Goal: Transaction & Acquisition: Purchase product/service

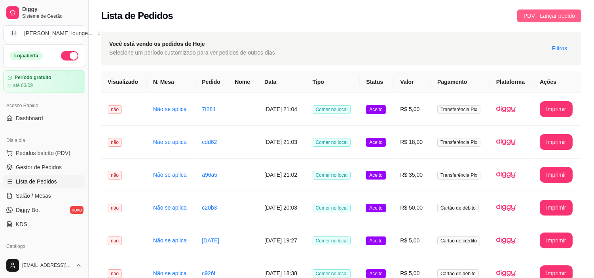
click at [562, 21] on button "PDV - Lançar pedido" at bounding box center [549, 15] width 64 height 13
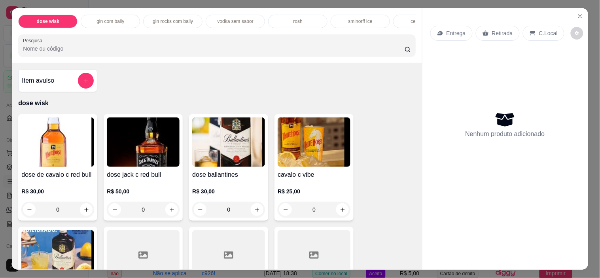
click at [551, 32] on p "C.Local" at bounding box center [548, 33] width 19 height 8
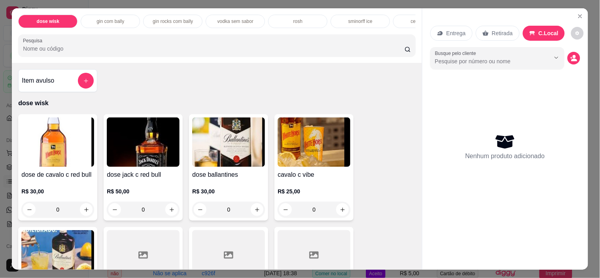
click at [309, 49] on input "Pesquisa" at bounding box center [214, 49] width 382 height 8
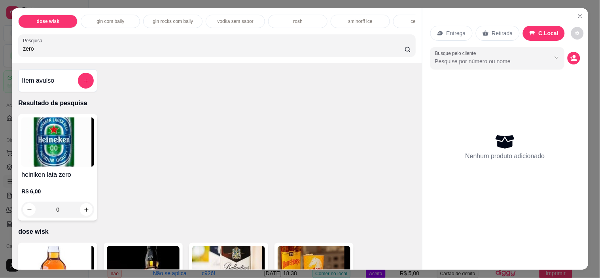
click at [101, 53] on input "zero" at bounding box center [214, 49] width 382 height 8
type input "z"
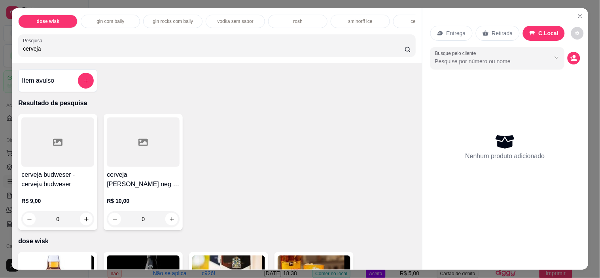
type input "cerveja"
click at [169, 222] on icon "increase-product-quantity" at bounding box center [172, 219] width 6 height 6
type input "1"
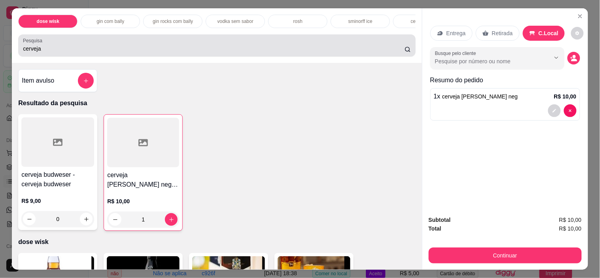
click at [169, 222] on icon "increase-product-quantity" at bounding box center [171, 220] width 4 height 4
type input "2"
click at [168, 219] on icon "increase-product-quantity" at bounding box center [171, 220] width 6 height 6
type input "3"
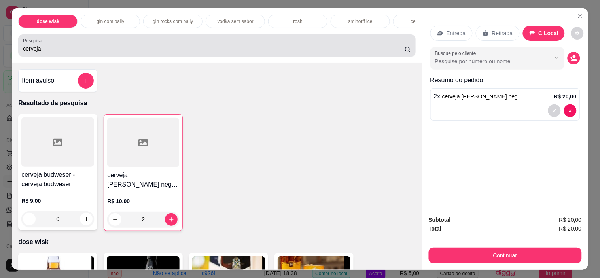
type input "3"
click at [290, 53] on input "cerveja" at bounding box center [214, 49] width 382 height 8
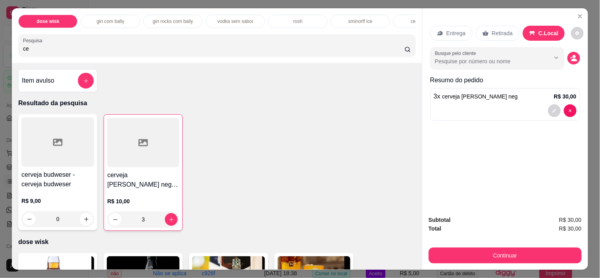
type input "c"
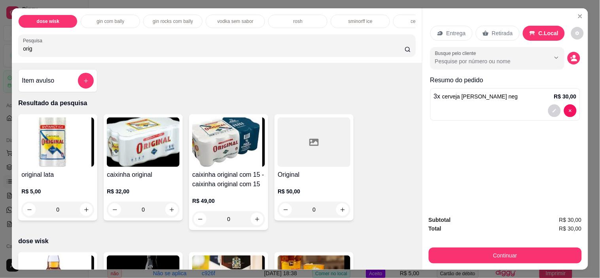
type input "orig"
click at [84, 212] on icon "increase-product-quantity" at bounding box center [86, 210] width 4 height 4
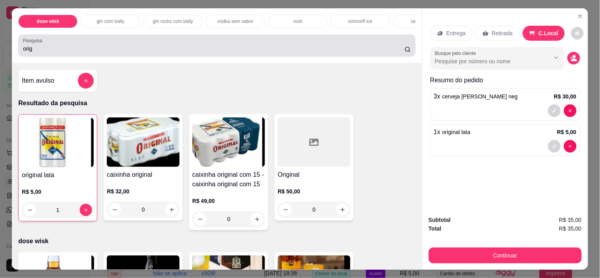
type input "1"
click at [85, 212] on button "increase-product-quantity" at bounding box center [86, 210] width 12 height 12
type input "2"
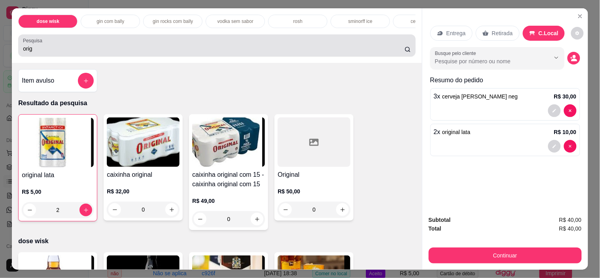
click at [339, 53] on input "orig" at bounding box center [214, 49] width 382 height 8
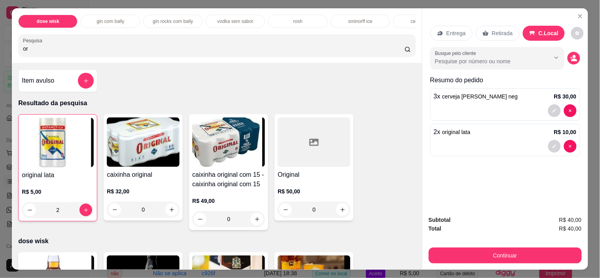
type input "o"
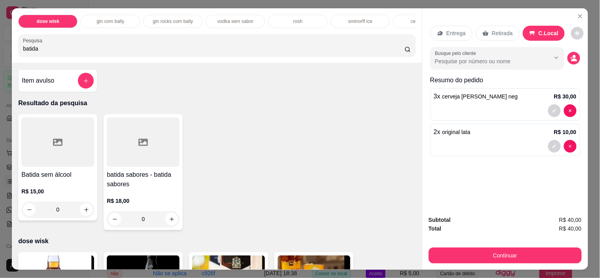
type input "batida"
click at [85, 212] on button "increase-product-quantity" at bounding box center [86, 209] width 13 height 13
type input "1"
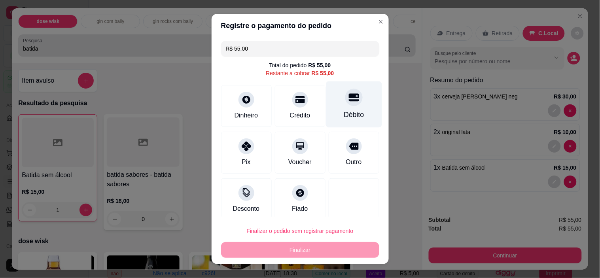
click at [344, 111] on div "Débito" at bounding box center [354, 115] width 20 height 10
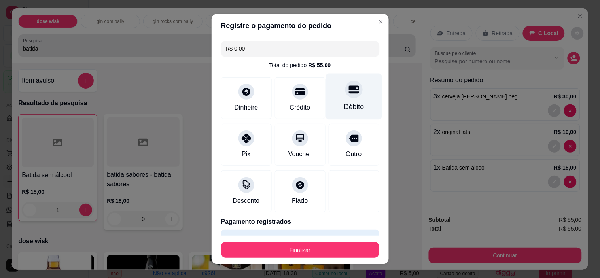
type input "R$ 0,00"
click at [326, 244] on button "Finalizar" at bounding box center [300, 250] width 158 height 16
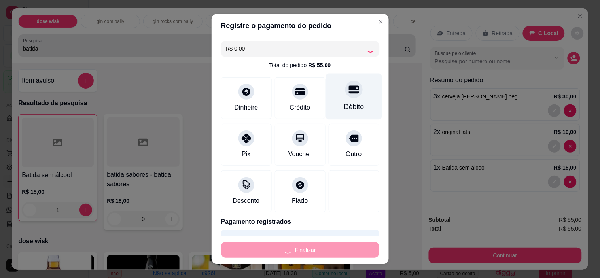
type input "0"
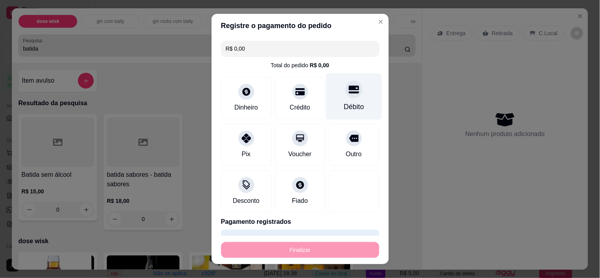
type input "-R$ 55,00"
